Goal: Task Accomplishment & Management: Manage account settings

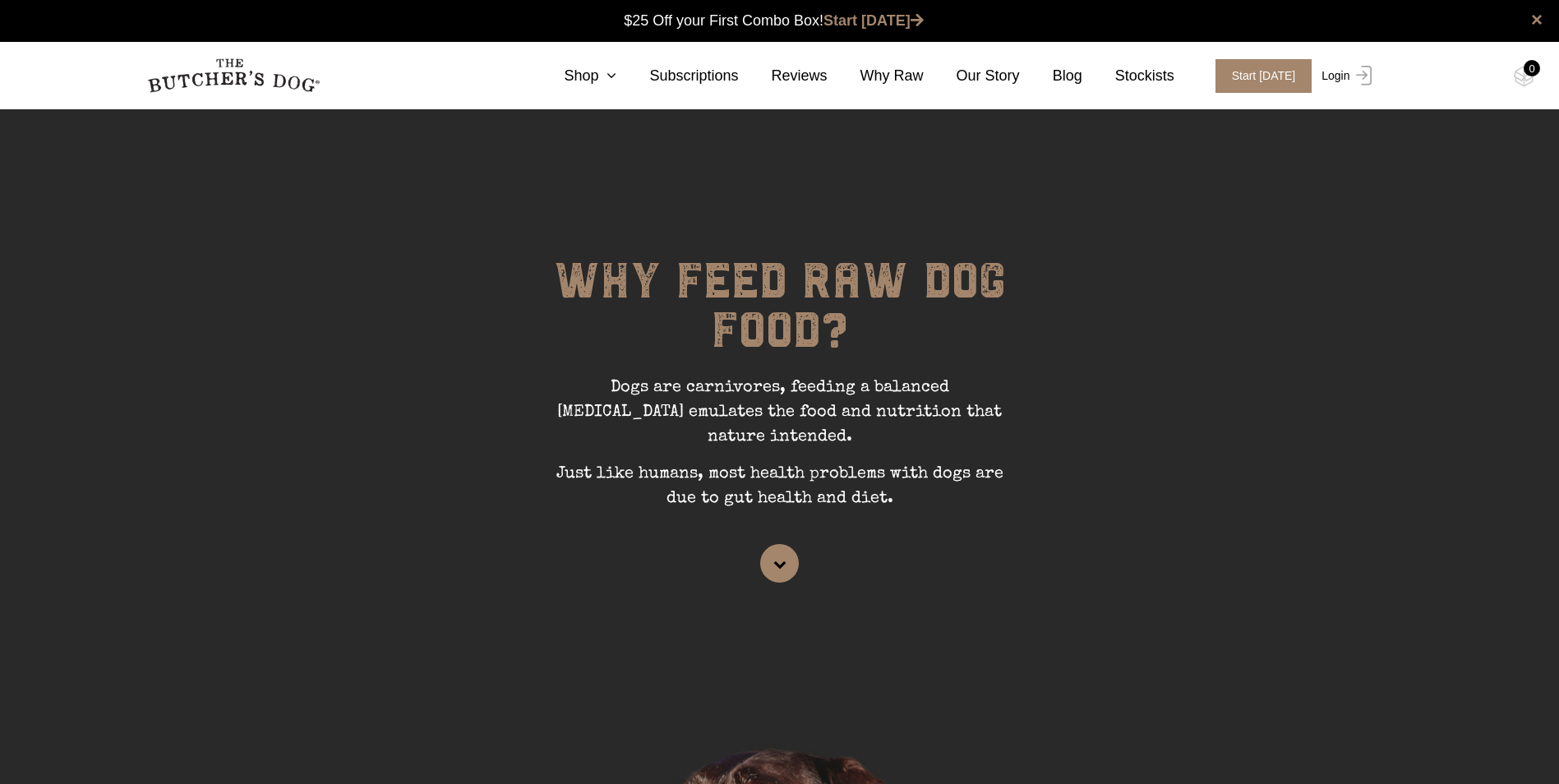
click at [1322, 67] on link "Login" at bounding box center [1344, 75] width 53 height 33
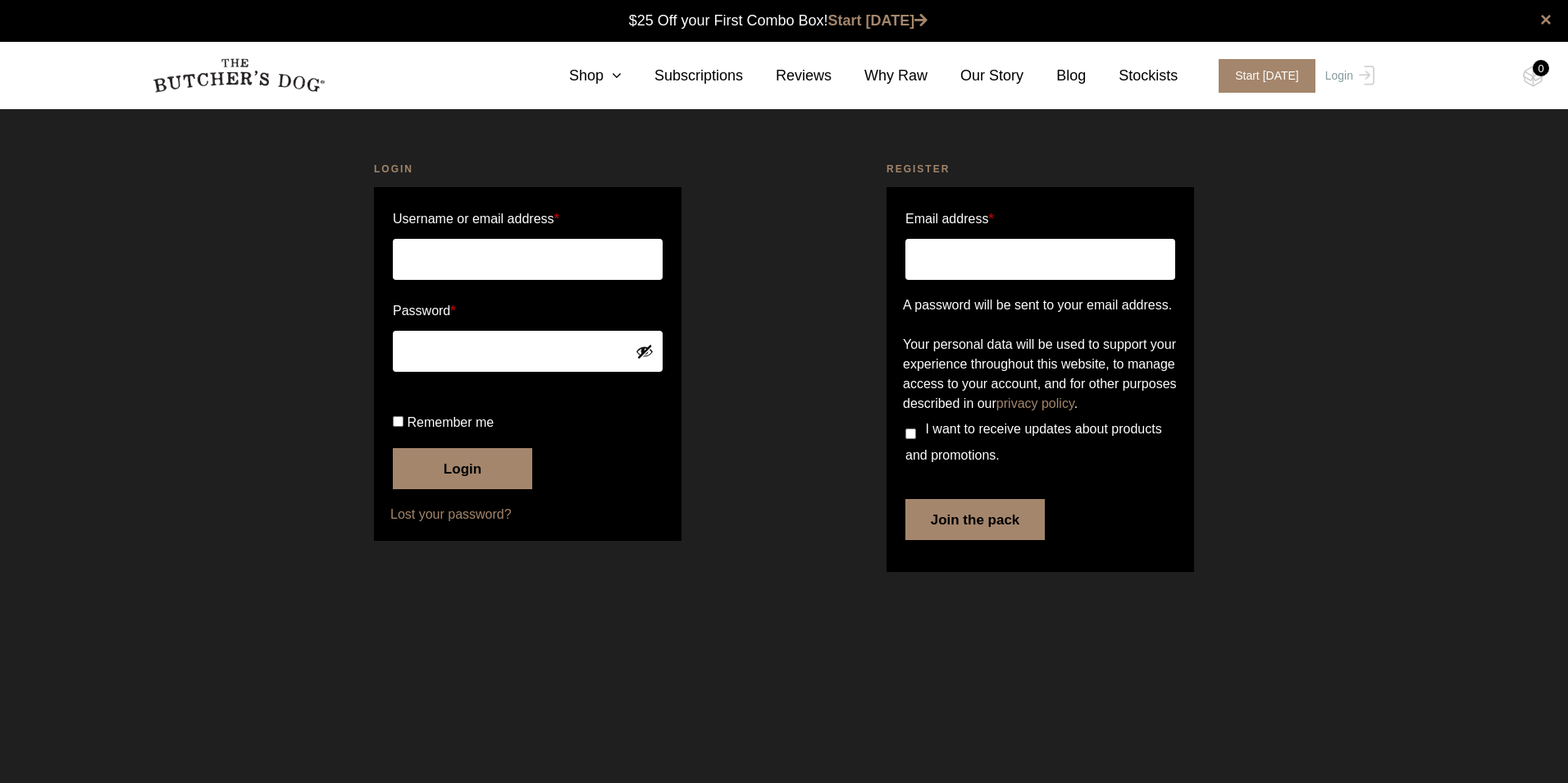
type input "[PERSON_NAME][EMAIL_ADDRESS][DOMAIN_NAME]"
click at [454, 489] on button "Login" at bounding box center [462, 468] width 139 height 41
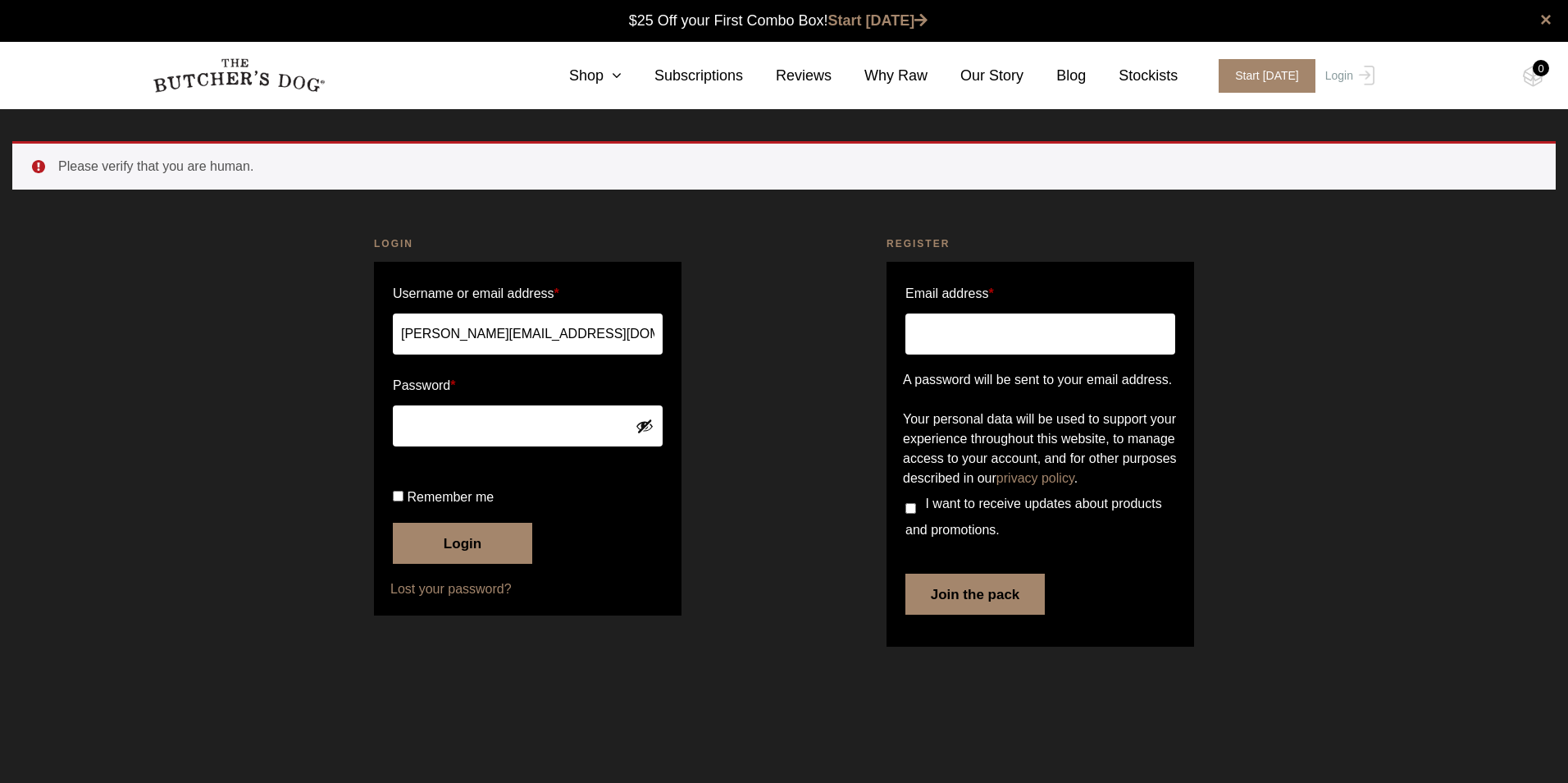
click at [435, 564] on button "Login" at bounding box center [462, 543] width 139 height 41
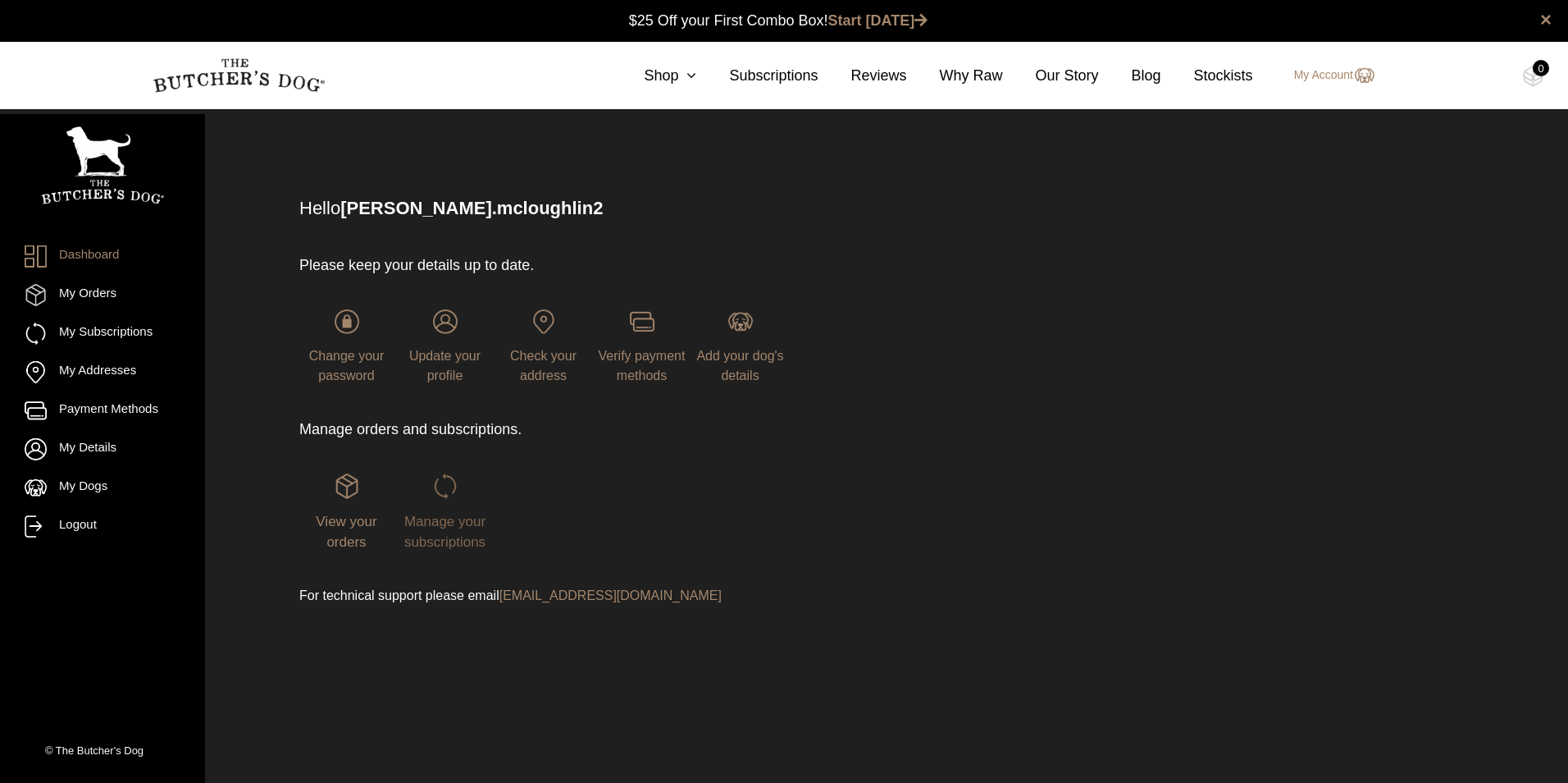
click at [432, 537] on span "Manage your subscriptions" at bounding box center [445, 531] width 81 height 37
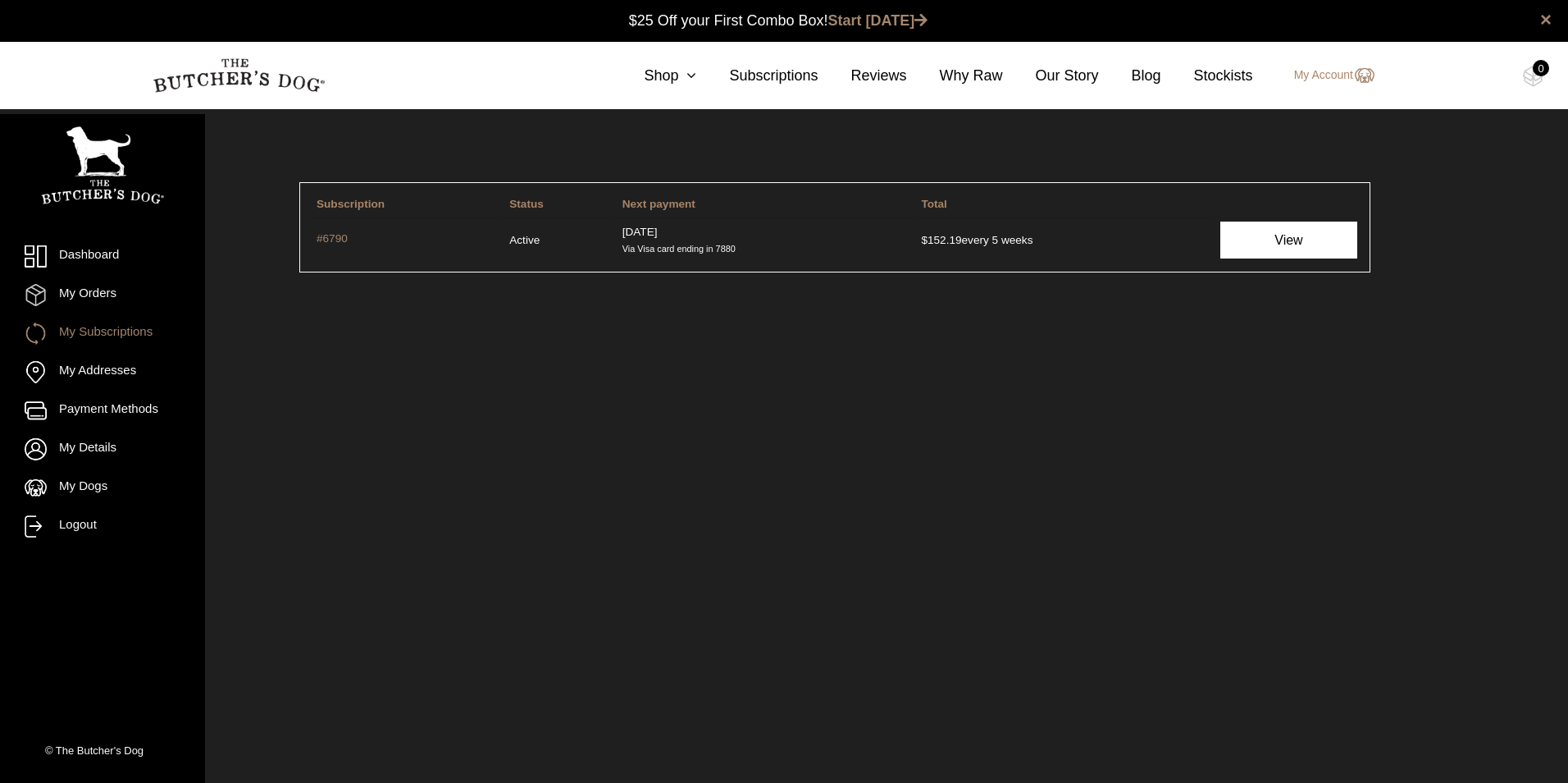
click at [1239, 240] on link "View" at bounding box center [1288, 240] width 136 height 37
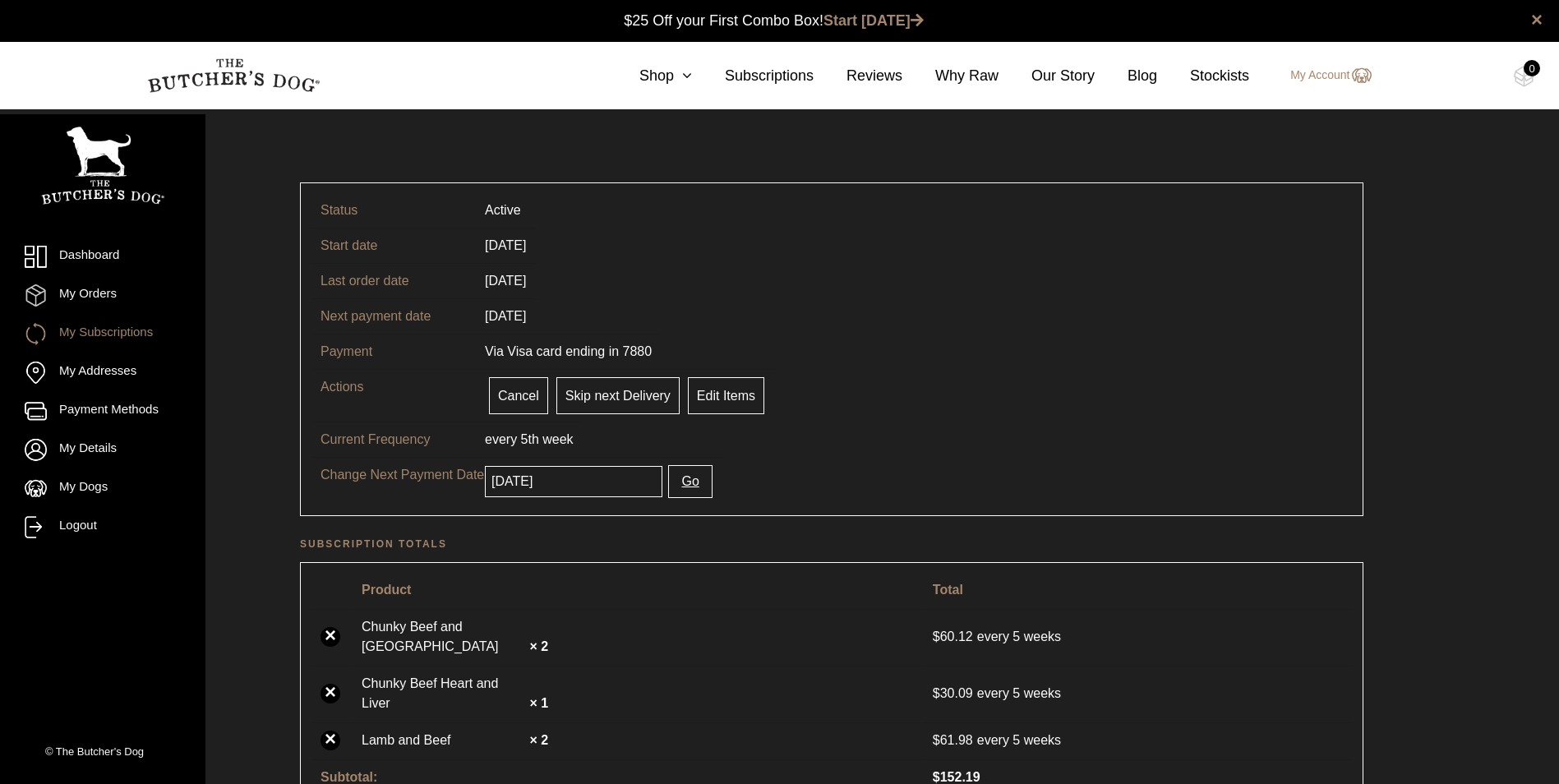
click at [540, 440] on td "every 5th week" at bounding box center [529, 439] width 109 height 35
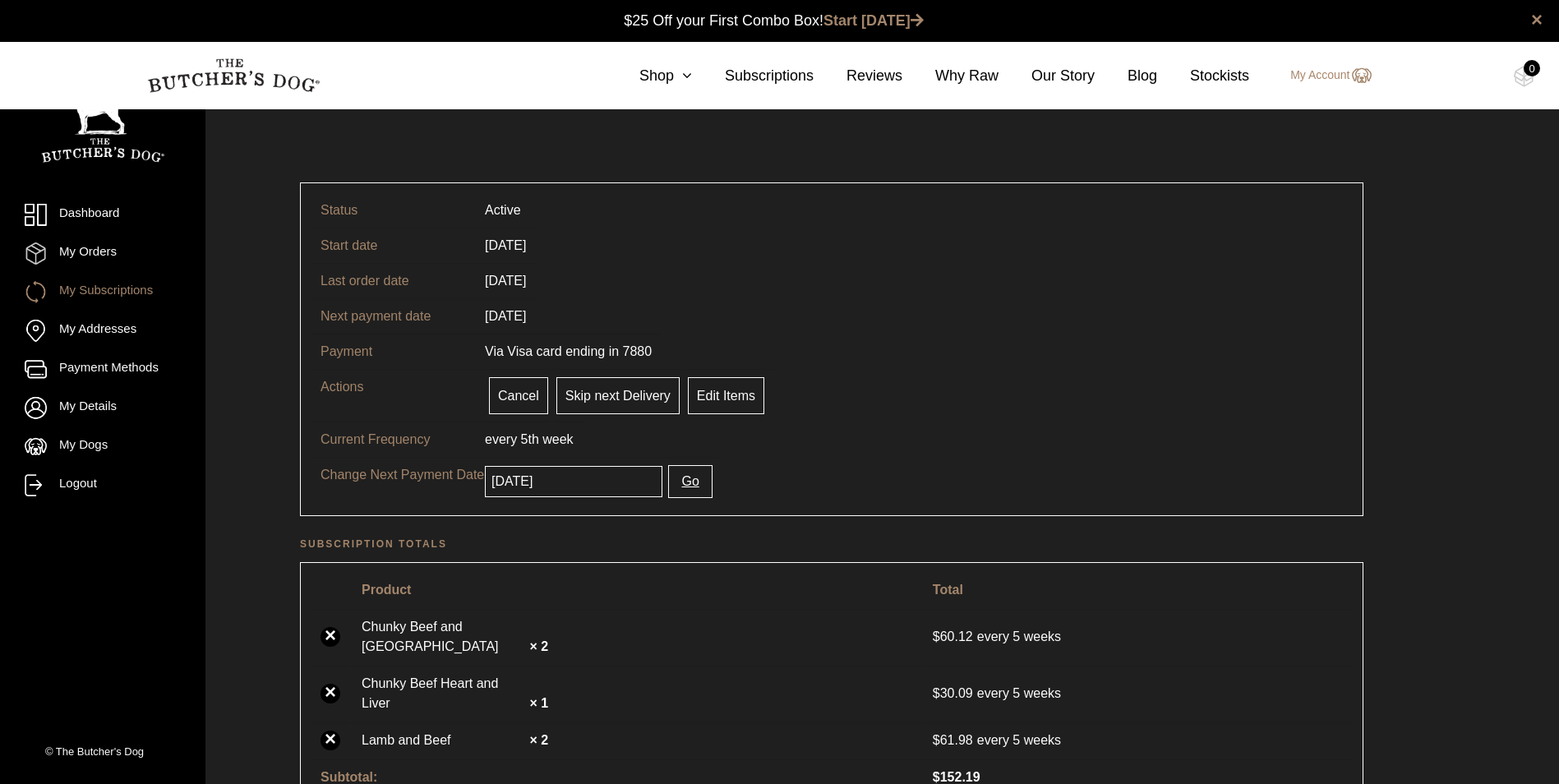
scroll to position [82, 0]
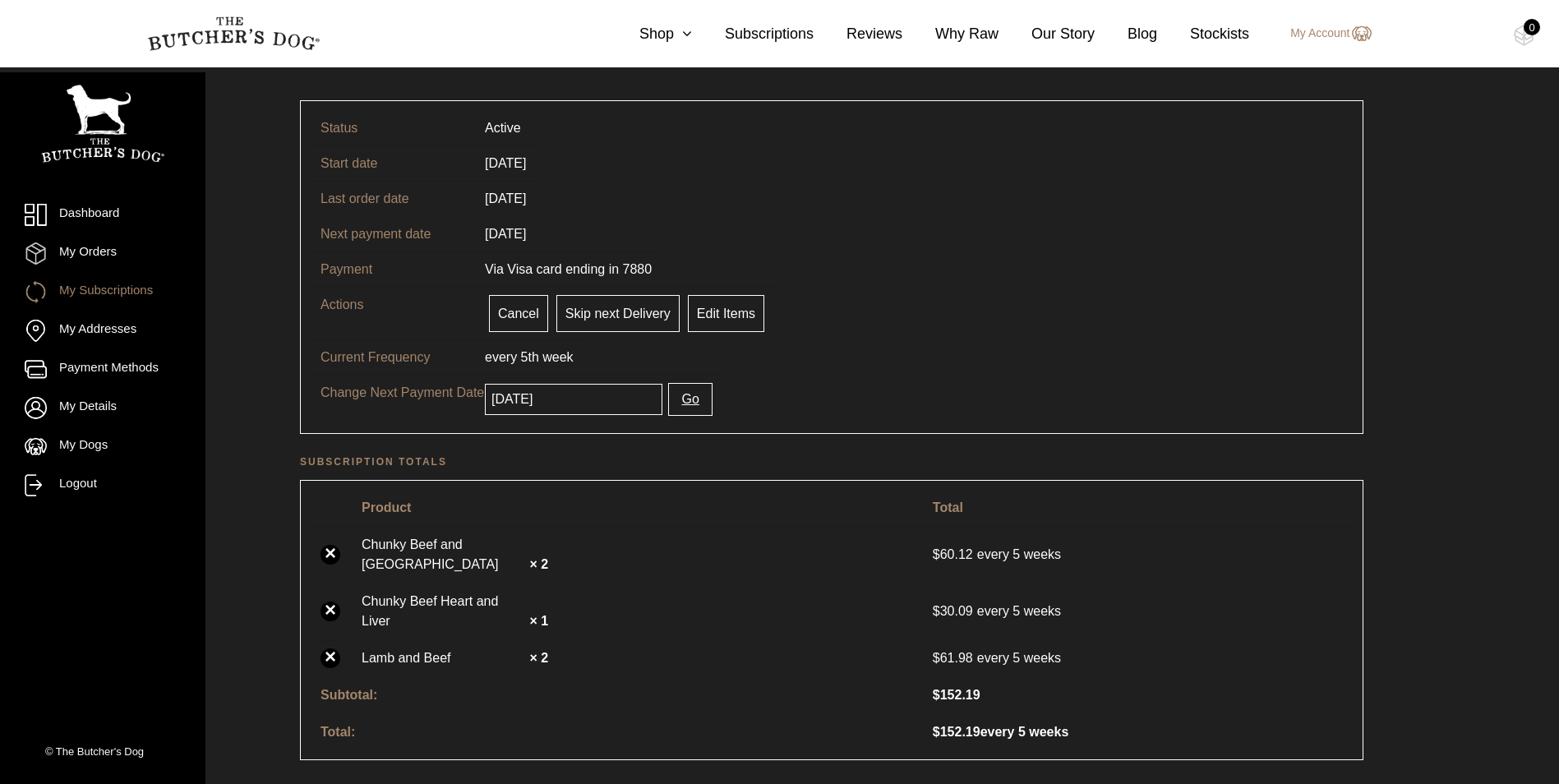
click at [560, 357] on span "week" at bounding box center [557, 356] width 30 height 14
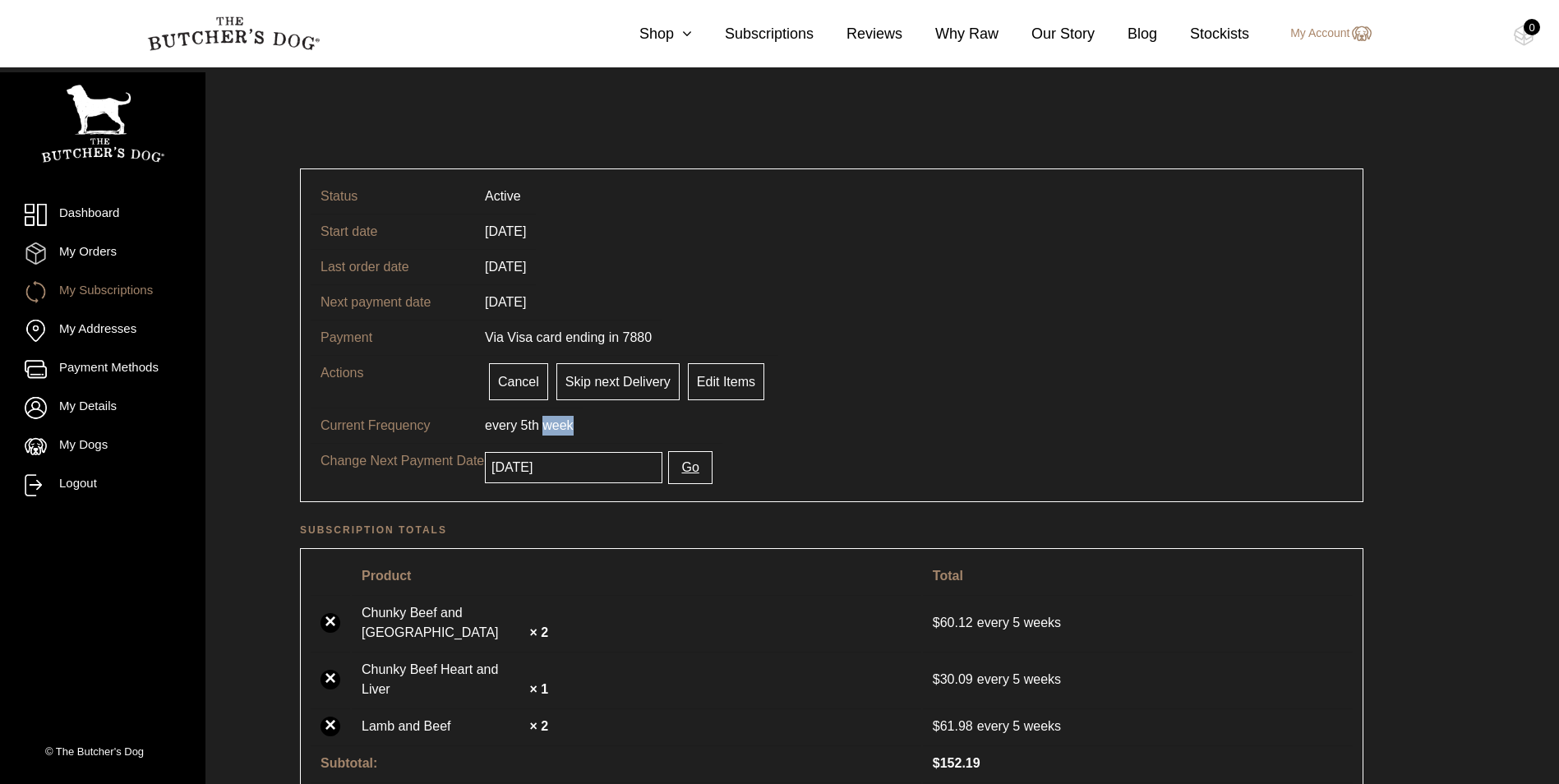
scroll to position [0, 0]
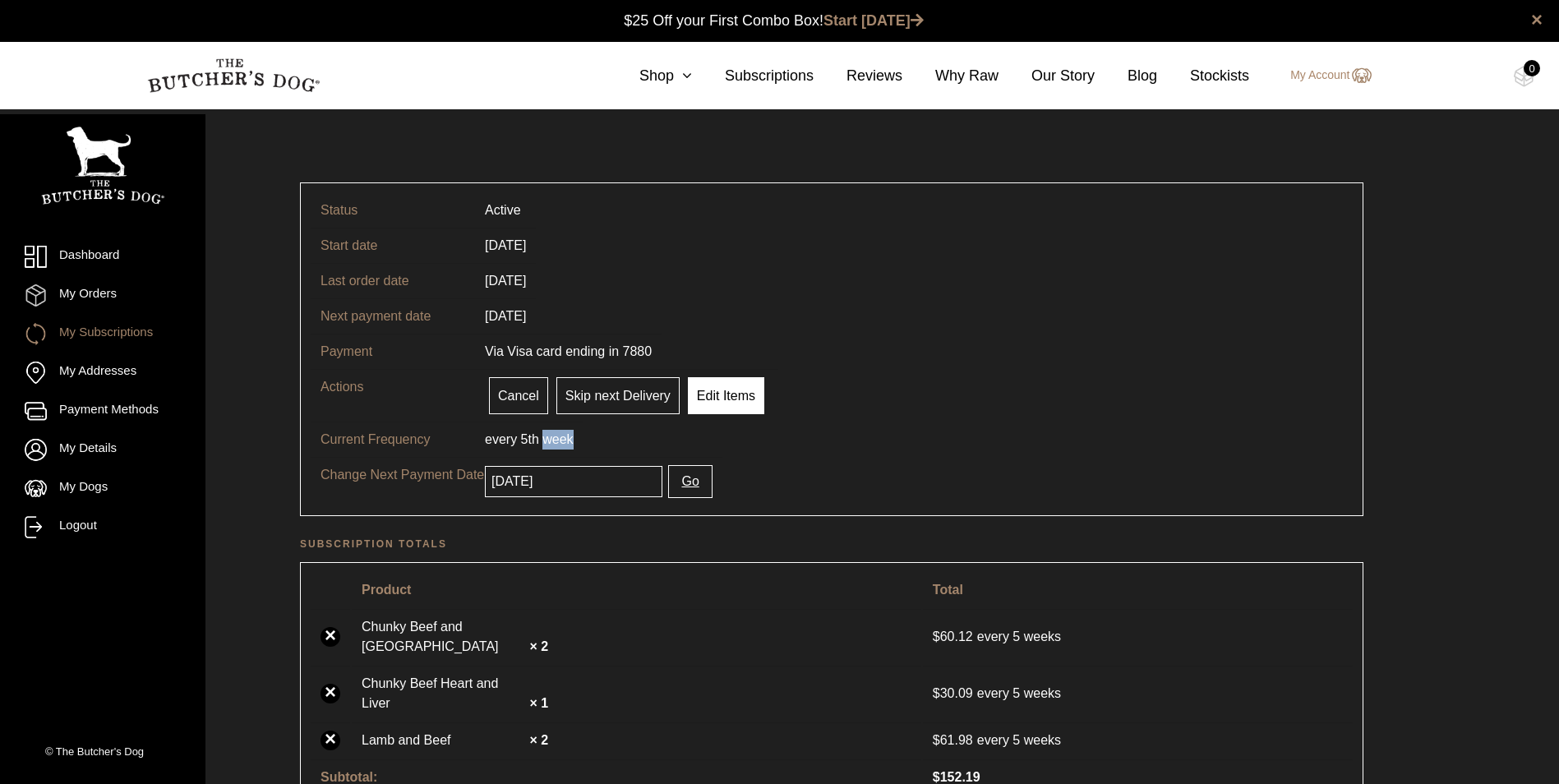
click at [720, 402] on link "Edit Items" at bounding box center [725, 395] width 76 height 37
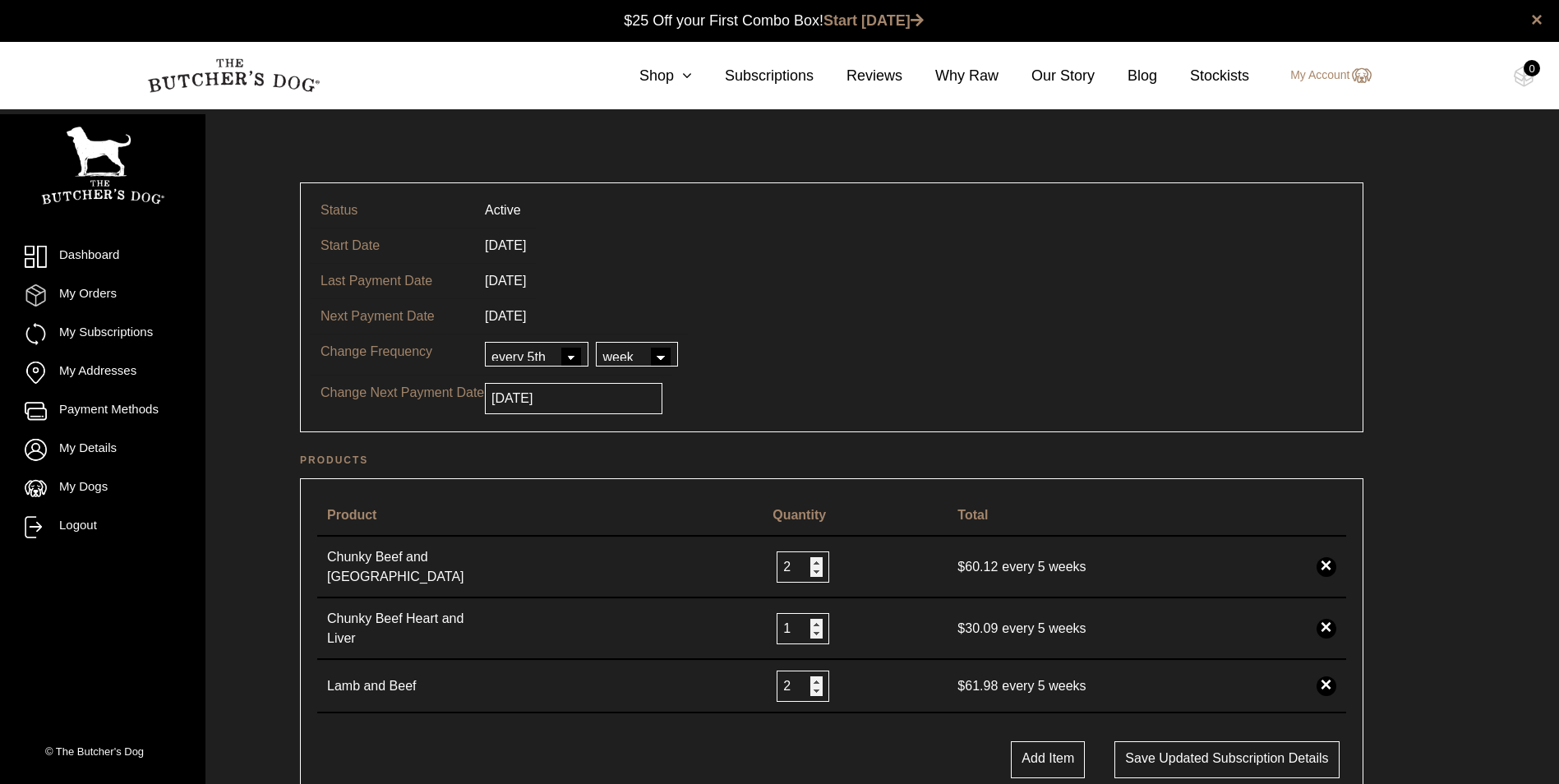
click at [568, 360] on select "every every 2nd every 3rd every 4th every 5th every 6th" at bounding box center [537, 354] width 104 height 25
select select "4"
click at [485, 342] on select "every every 2nd every 3rd every 4th every 5th every 6th" at bounding box center [537, 354] width 104 height 25
click at [1164, 741] on button "Save updated subscription details" at bounding box center [1226, 759] width 225 height 37
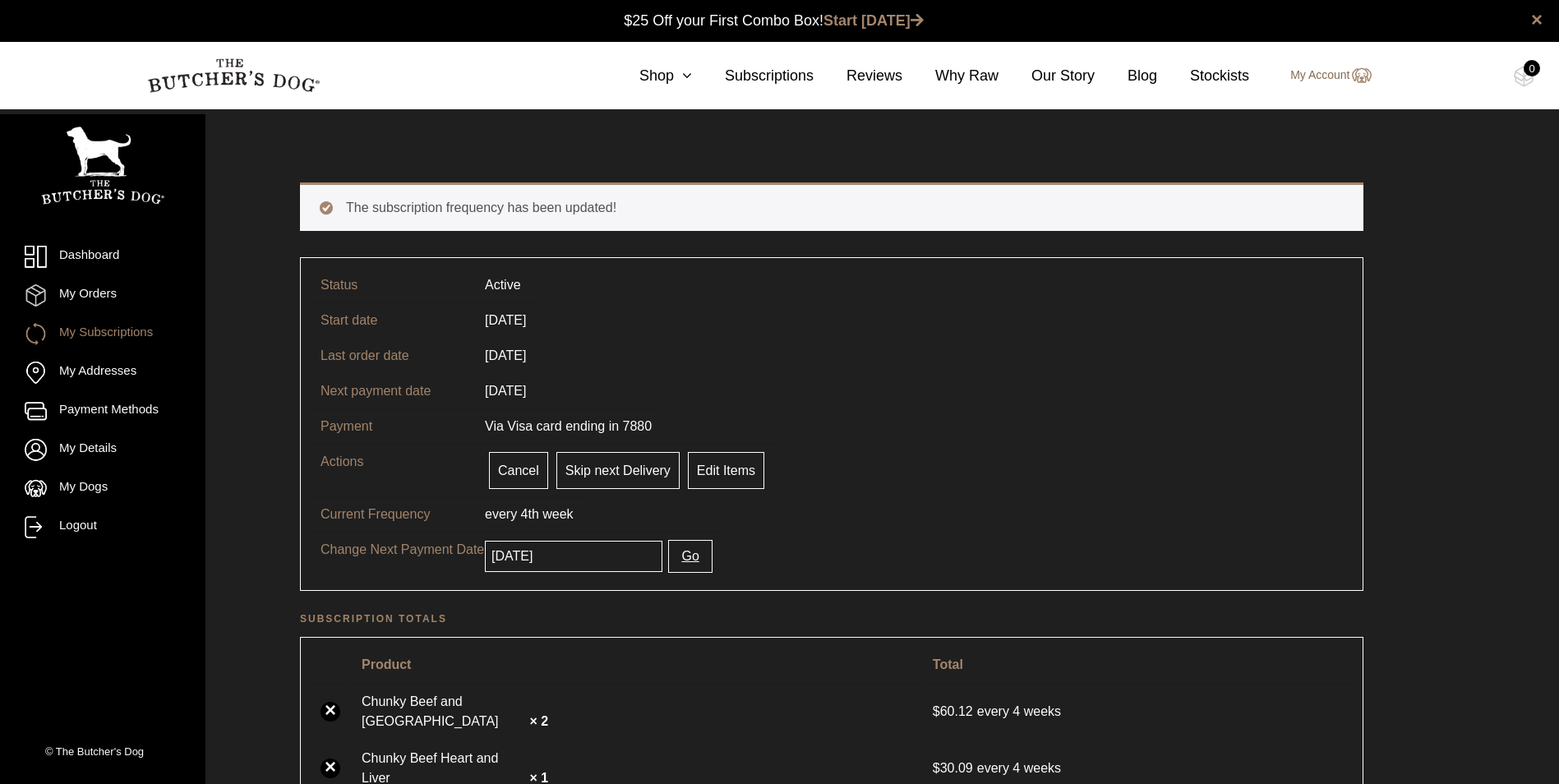
click at [1320, 80] on link "My Account" at bounding box center [1322, 75] width 97 height 20
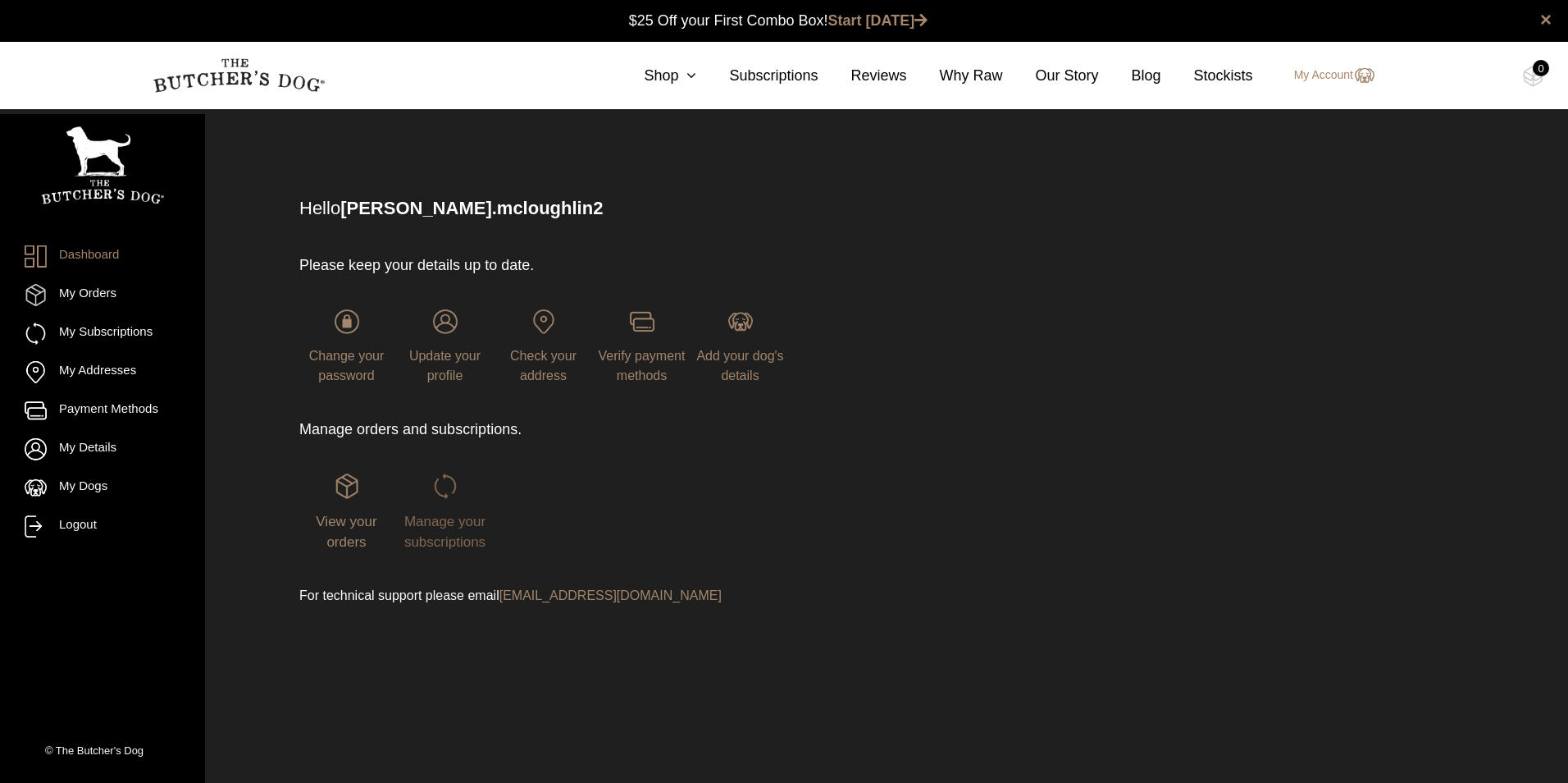
click at [439, 544] on span "Manage your subscriptions" at bounding box center [445, 531] width 81 height 37
